Goal: Information Seeking & Learning: Learn about a topic

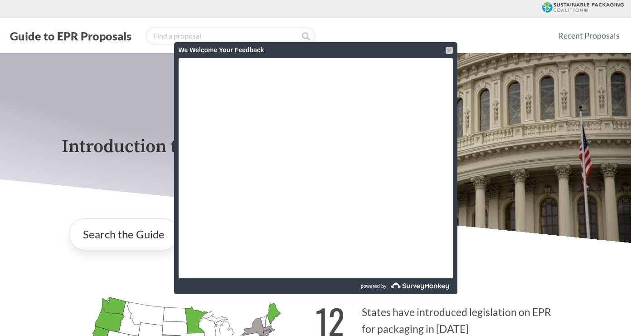
click at [449, 52] on div at bounding box center [449, 50] width 7 height 7
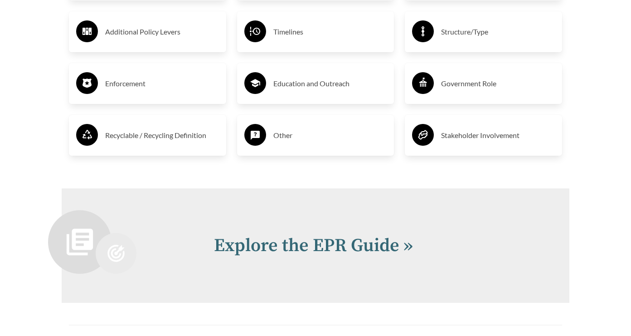
scroll to position [1736, 0]
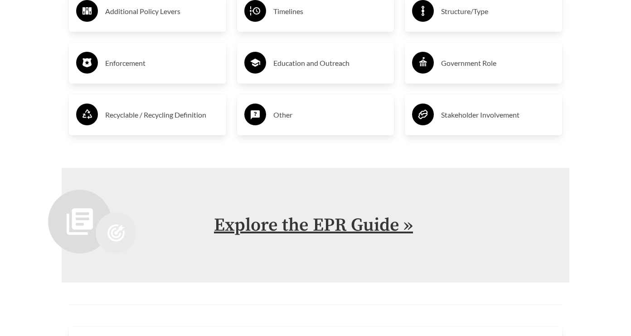
click at [389, 229] on link "Explore the EPR Guide »" at bounding box center [313, 225] width 199 height 23
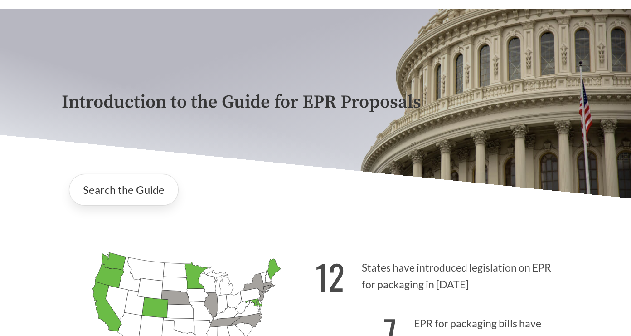
scroll to position [88, 0]
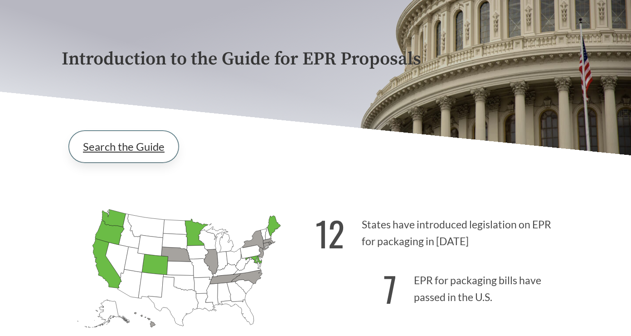
click at [106, 145] on link "Search the Guide" at bounding box center [124, 147] width 110 height 32
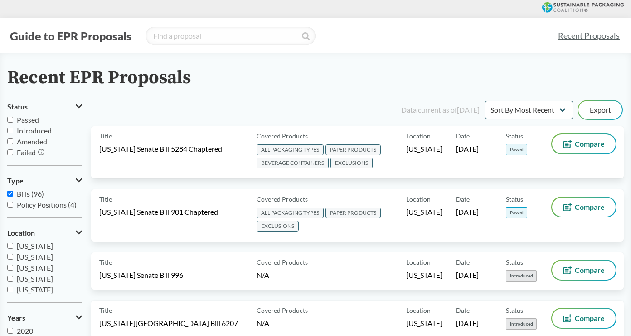
click at [12, 124] on label "Passed" at bounding box center [44, 119] width 75 height 11
click at [12, 122] on input "Passed" at bounding box center [10, 120] width 6 height 6
checkbox input "true"
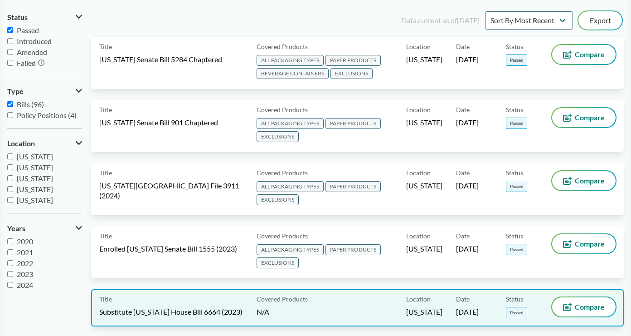
scroll to position [79, 0]
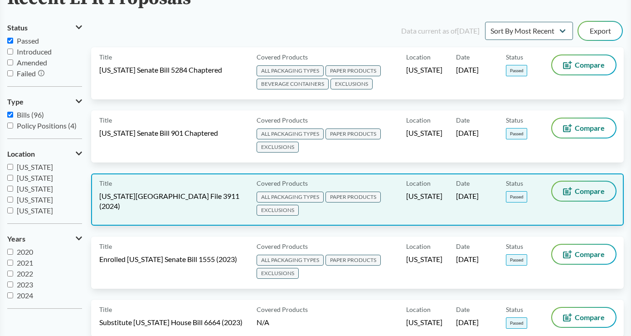
click at [573, 190] on button "Compare" at bounding box center [583, 190] width 63 height 19
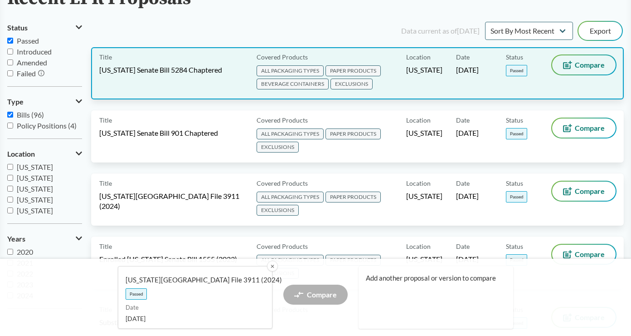
click at [583, 71] on button "Compare" at bounding box center [583, 64] width 63 height 19
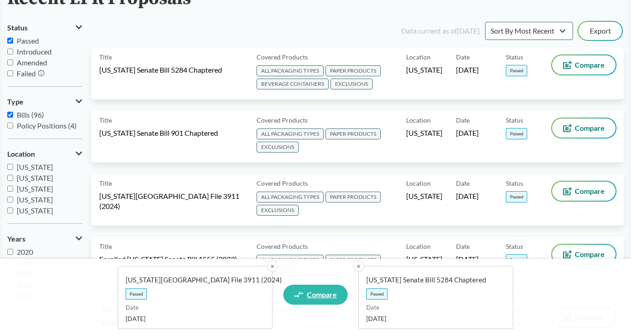
click at [333, 296] on span "Compare" at bounding box center [322, 294] width 30 height 7
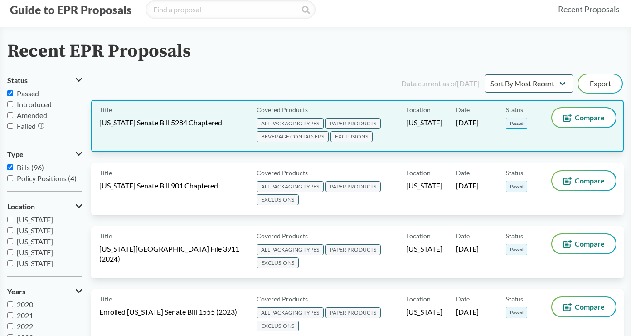
scroll to position [4, 0]
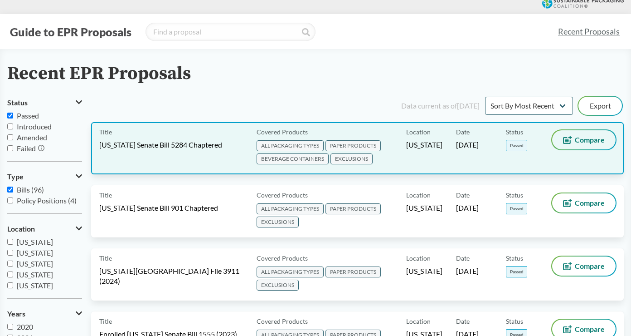
click at [564, 135] on button "Compare" at bounding box center [583, 139] width 63 height 19
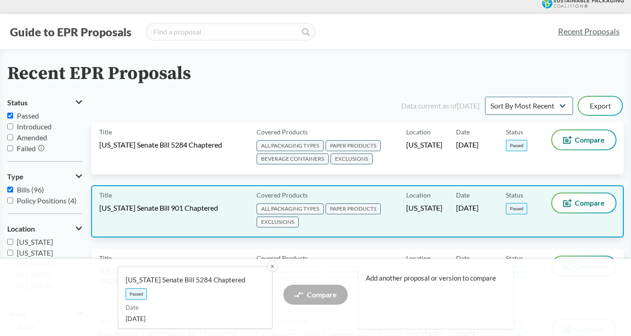
click at [566, 193] on div "Compare" at bounding box center [583, 202] width 63 height 19
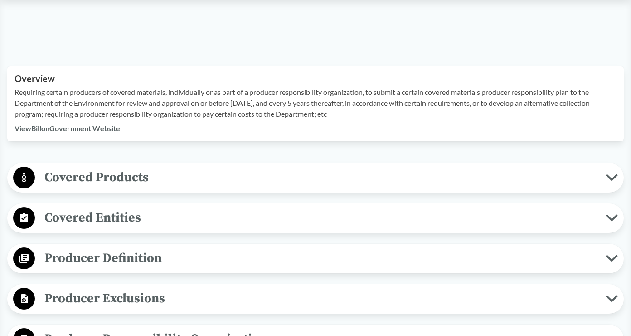
scroll to position [253, 0]
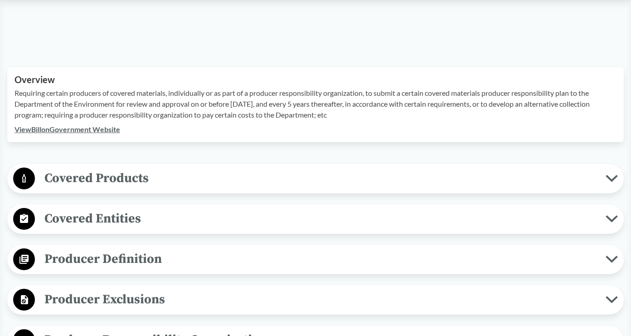
click at [565, 177] on span "Covered Products" at bounding box center [320, 178] width 571 height 20
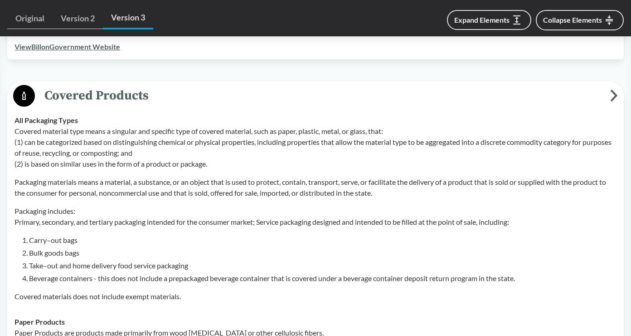
scroll to position [336, 0]
